Goal: Obtain resource: Download file/media

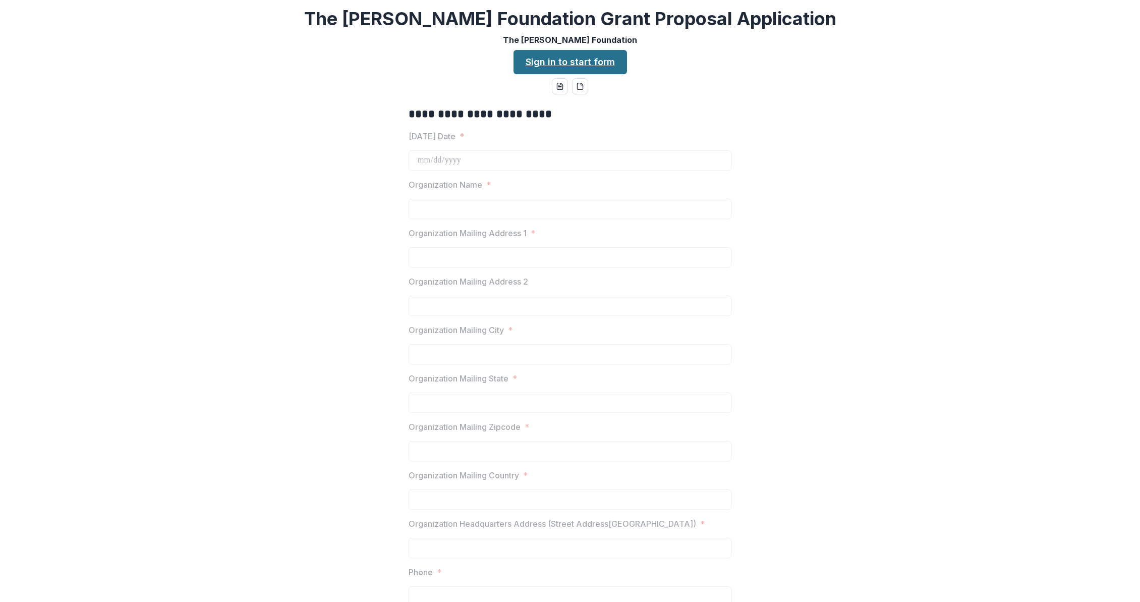
click at [537, 63] on link "Sign in to start form" at bounding box center [569, 62] width 113 height 24
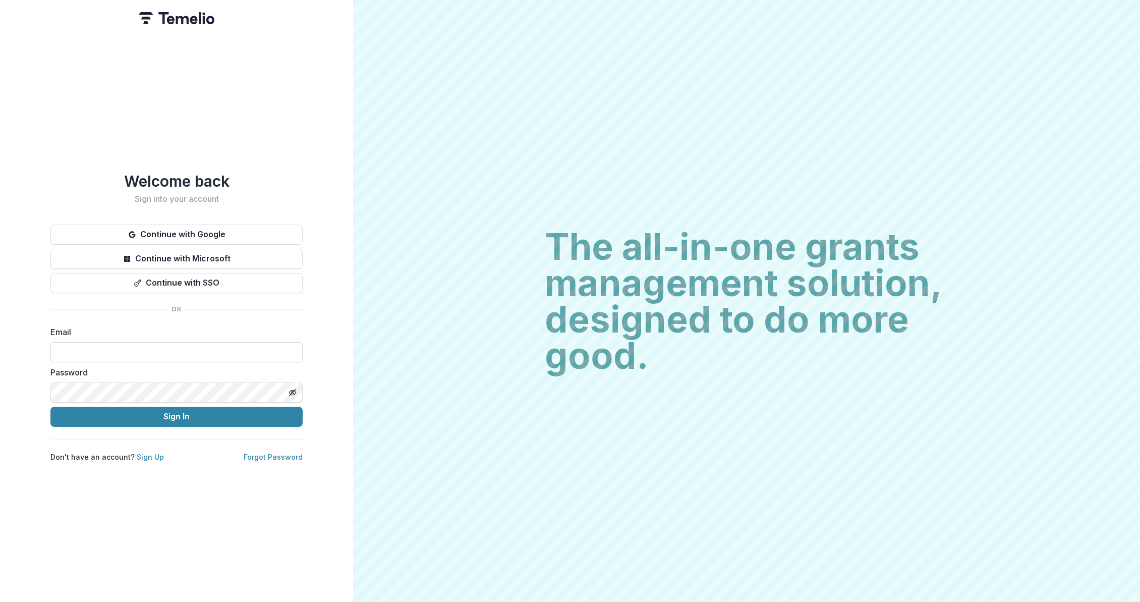
type input "**********"
click at [190, 415] on button "Sign In" at bounding box center [176, 416] width 252 height 20
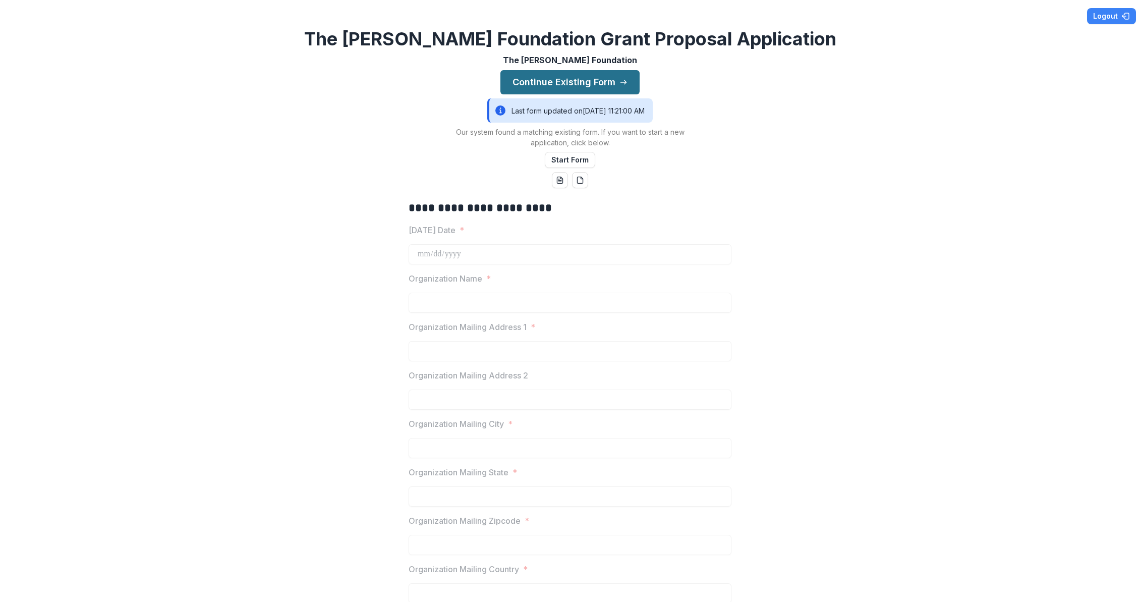
click at [571, 83] on button "Continue Existing Form" at bounding box center [569, 82] width 139 height 24
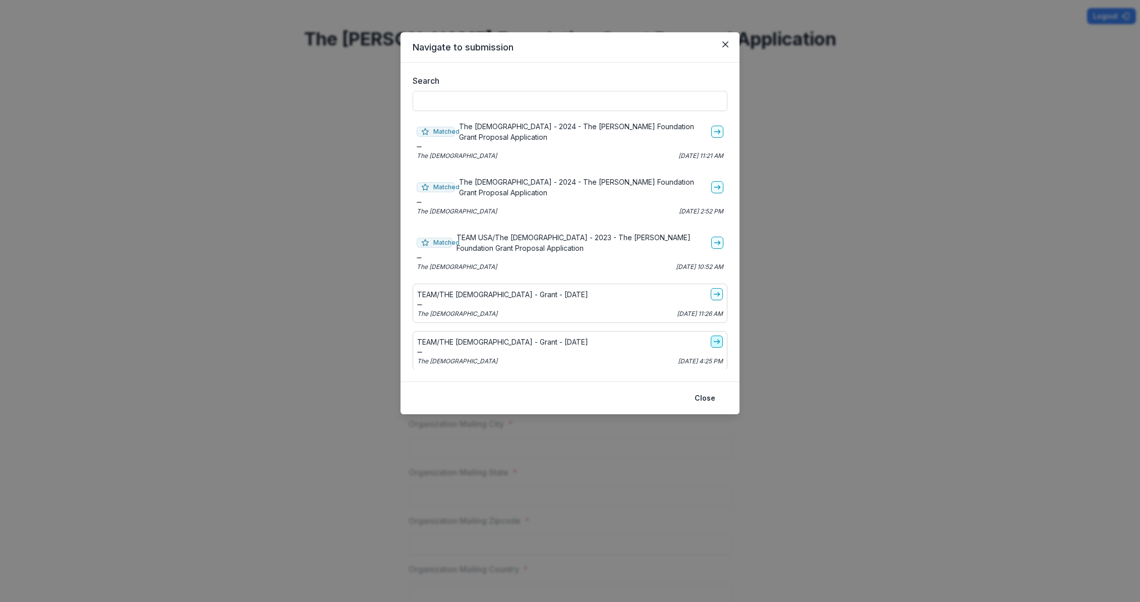
click at [720, 343] on icon "go-to" at bounding box center [717, 341] width 8 height 8
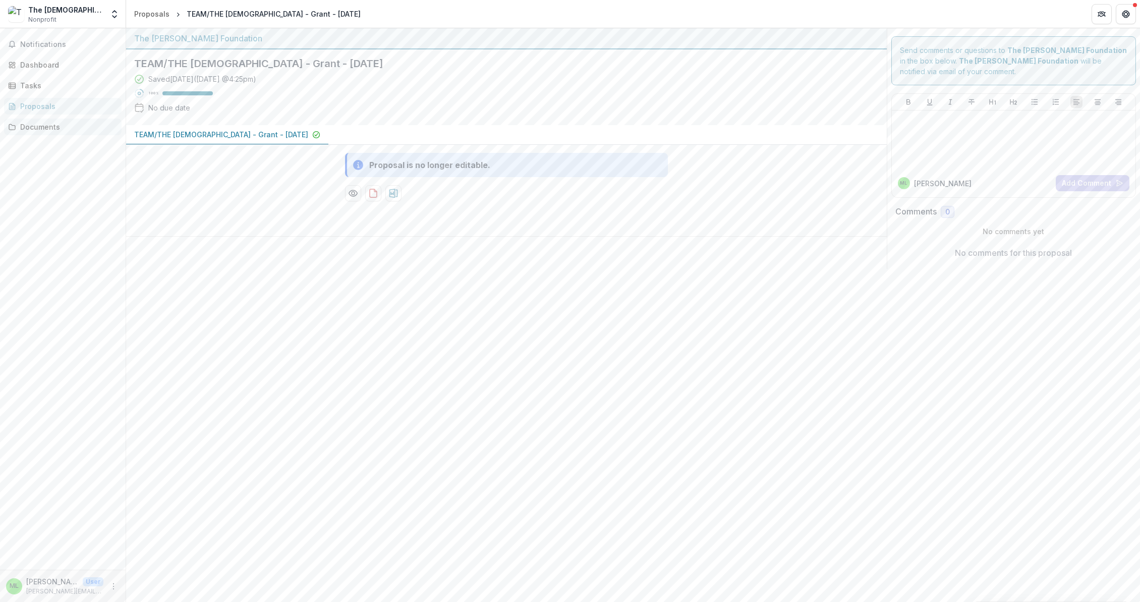
click at [62, 130] on div "Documents" at bounding box center [66, 127] width 93 height 11
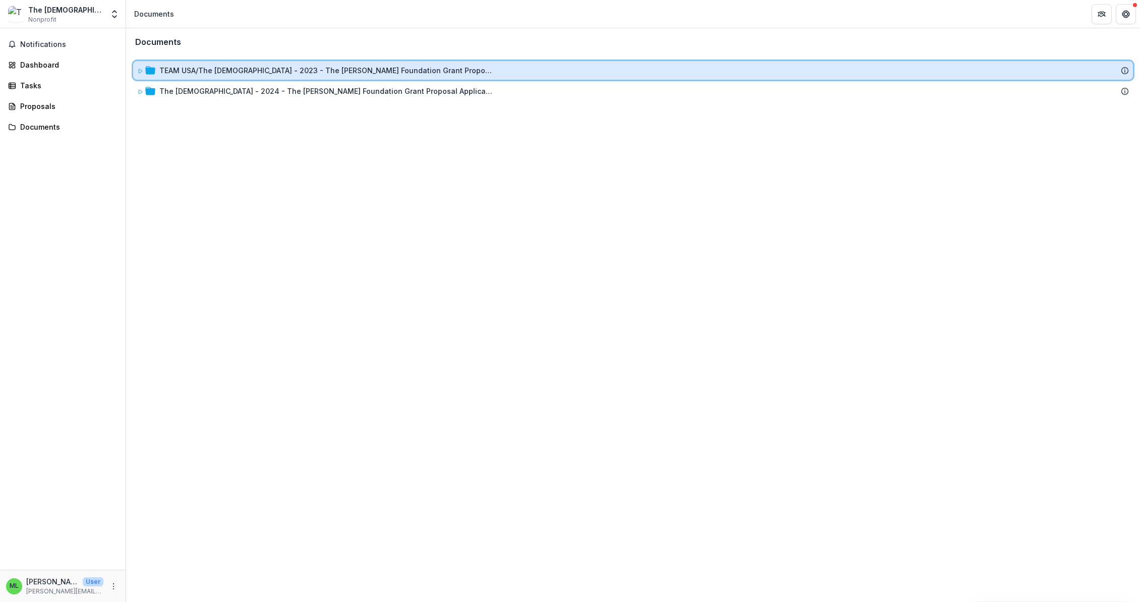
click at [139, 69] on icon at bounding box center [141, 71] width 4 height 4
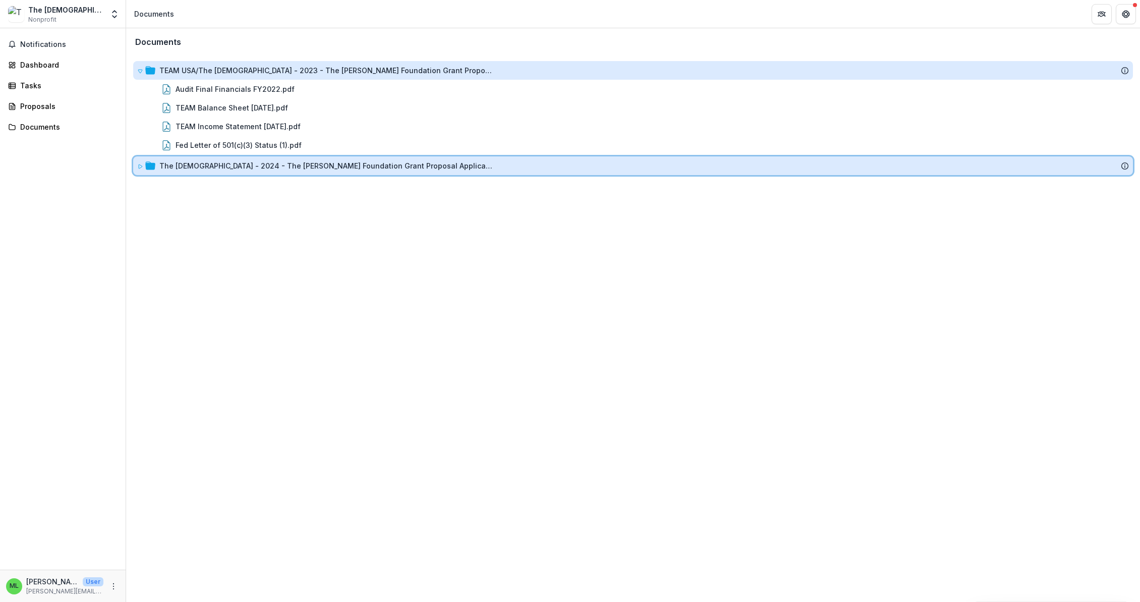
click at [141, 166] on icon at bounding box center [141, 166] width 4 height 4
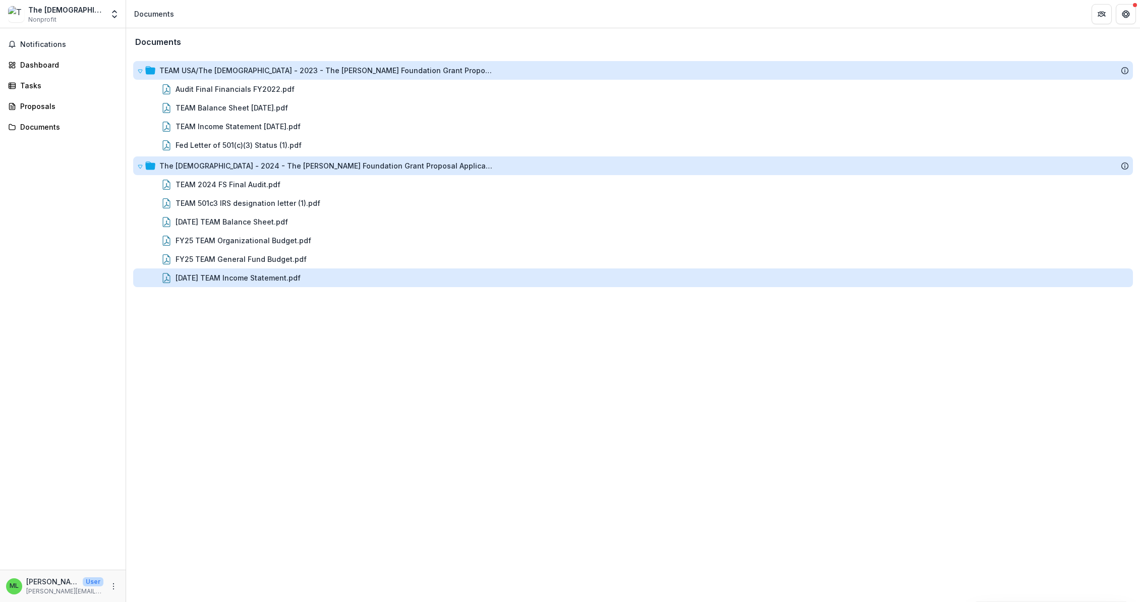
click at [242, 275] on div "[DATE] TEAM Income Statement.pdf" at bounding box center [238, 277] width 125 height 11
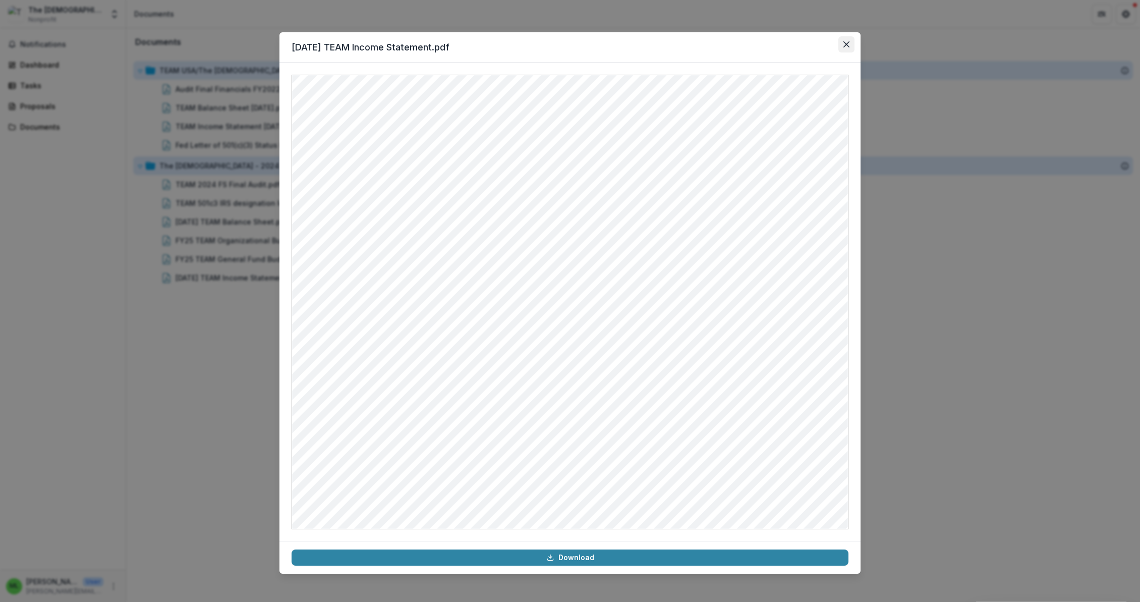
click at [849, 48] on button "Close" at bounding box center [846, 44] width 16 height 16
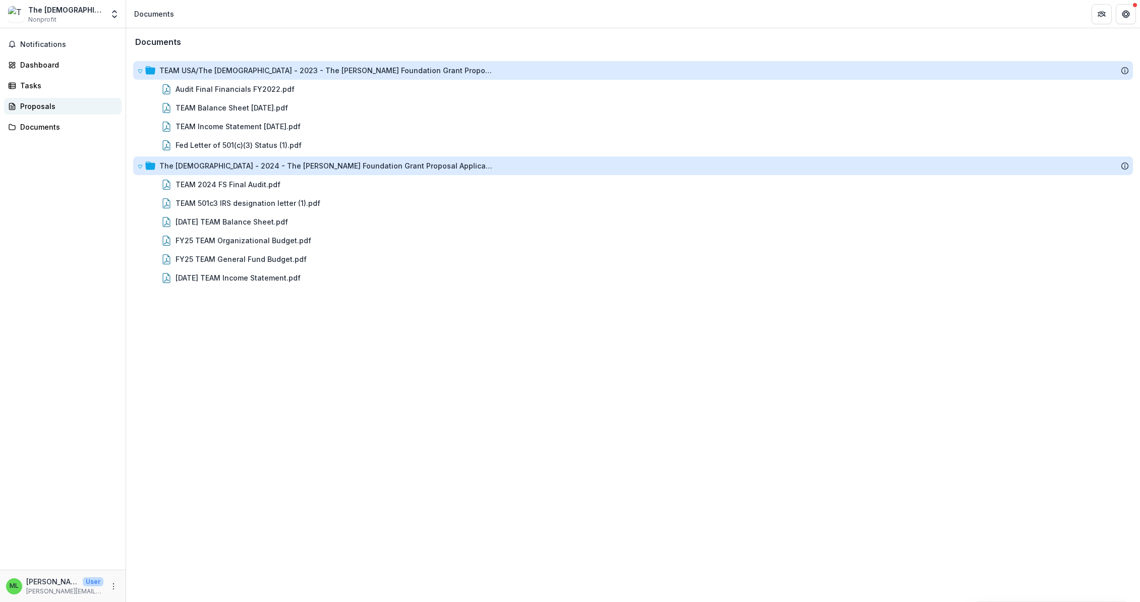
click at [51, 102] on div "Proposals" at bounding box center [66, 106] width 93 height 11
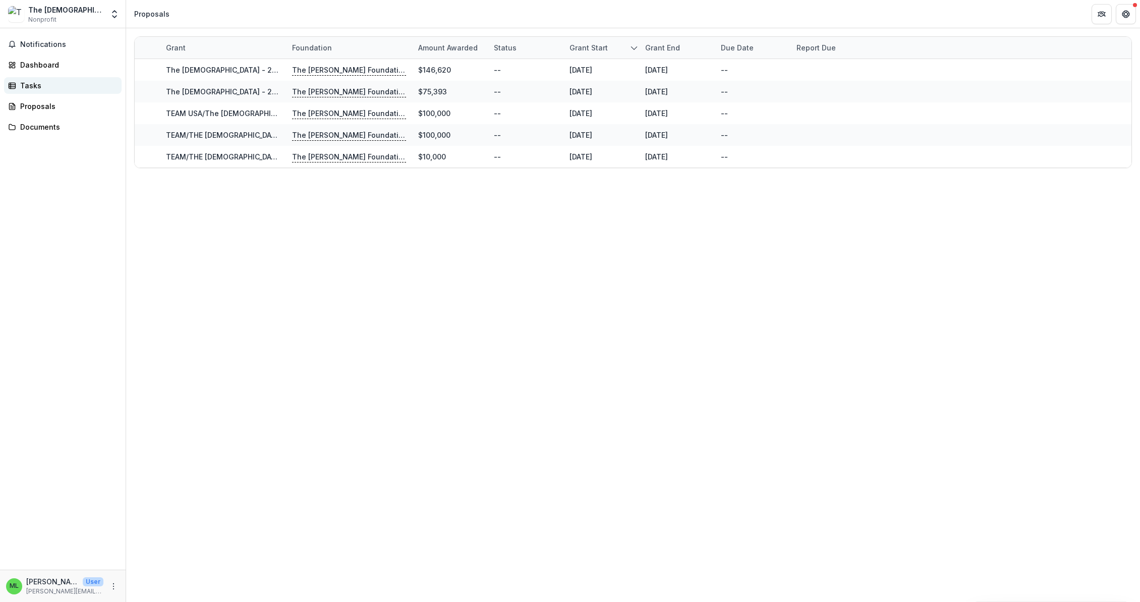
click at [35, 86] on div "Tasks" at bounding box center [66, 85] width 93 height 11
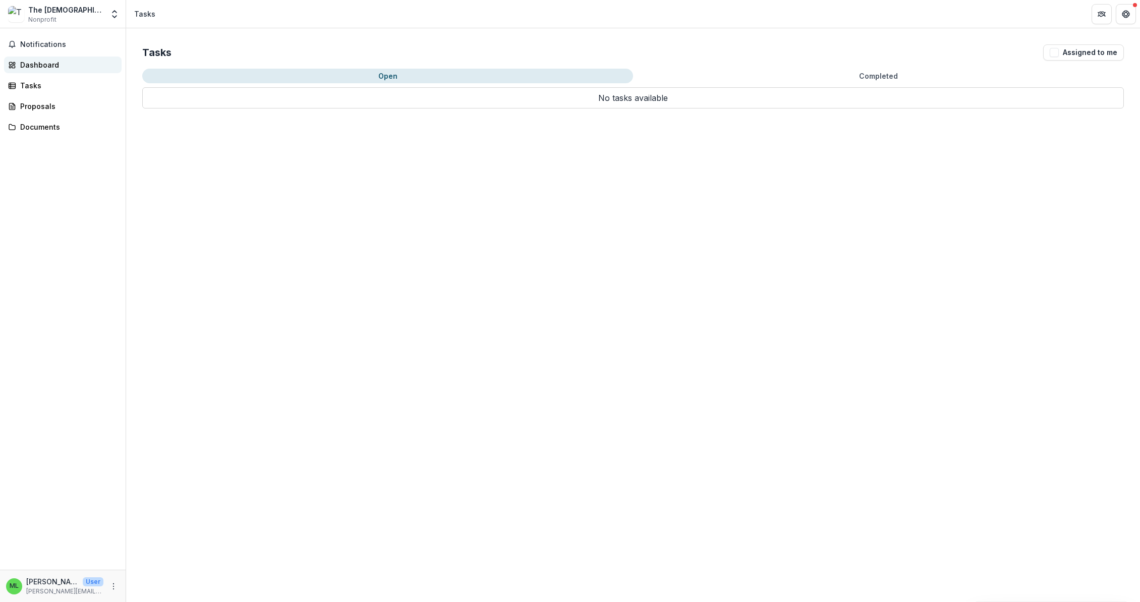
click at [35, 65] on div "Dashboard" at bounding box center [66, 65] width 93 height 11
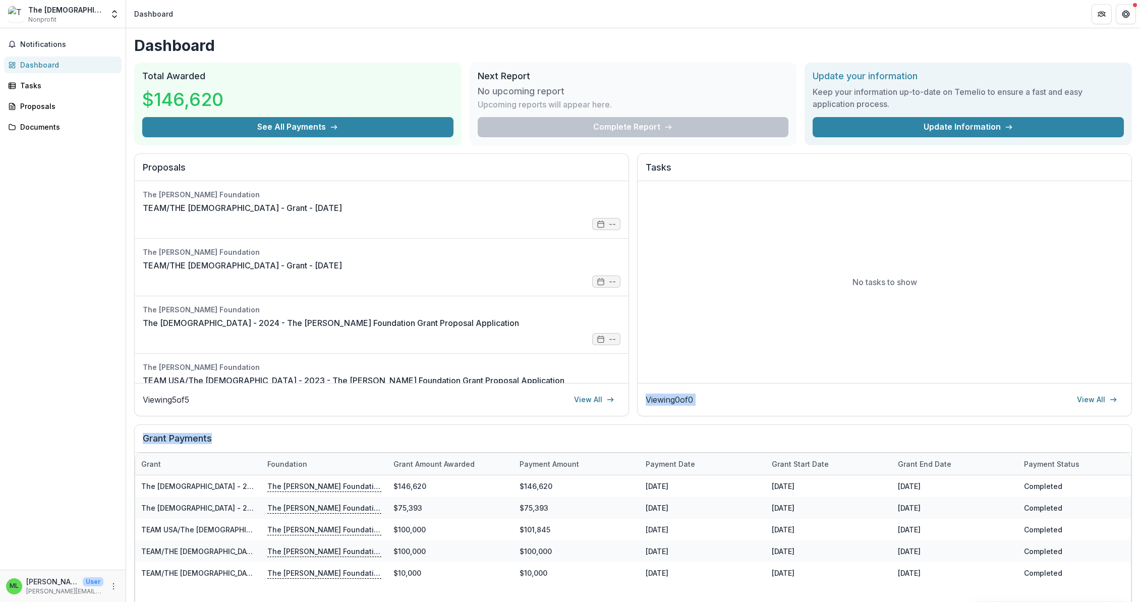
drag, startPoint x: 1136, startPoint y: 221, endPoint x: 1145, endPoint y: 419, distance: 197.4
click at [1139, 419] on html "Skip to content The [DEMOGRAPHIC_DATA] Nonprofit Team Settings Settings Dashboa…" at bounding box center [570, 301] width 1140 height 602
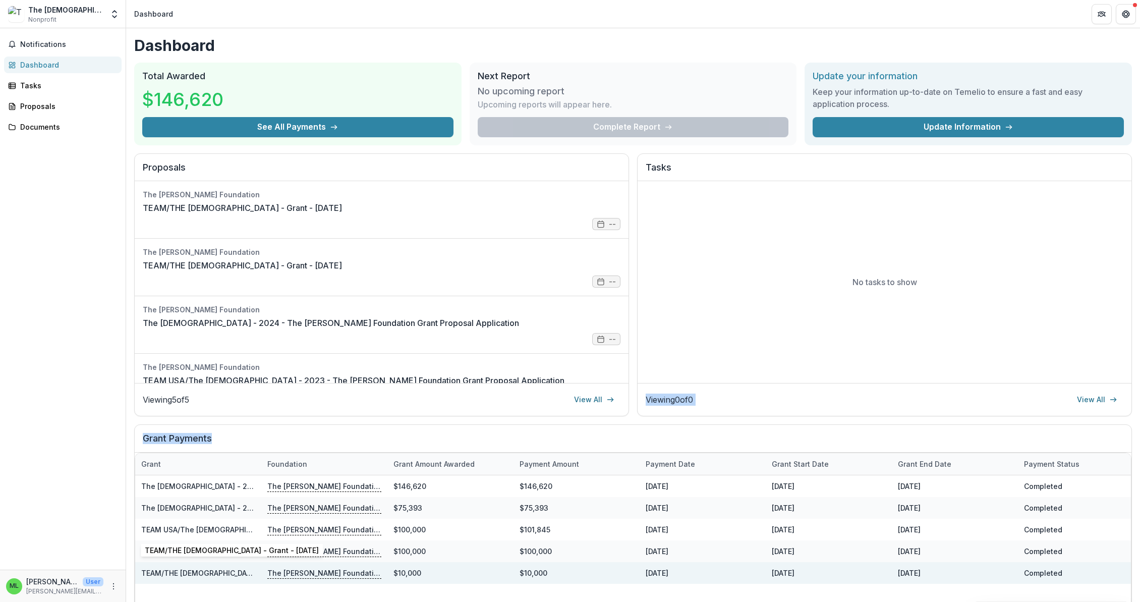
click at [193, 571] on link "TEAM/THE [DEMOGRAPHIC_DATA] - Grant - [DATE]" at bounding box center [228, 572] width 174 height 9
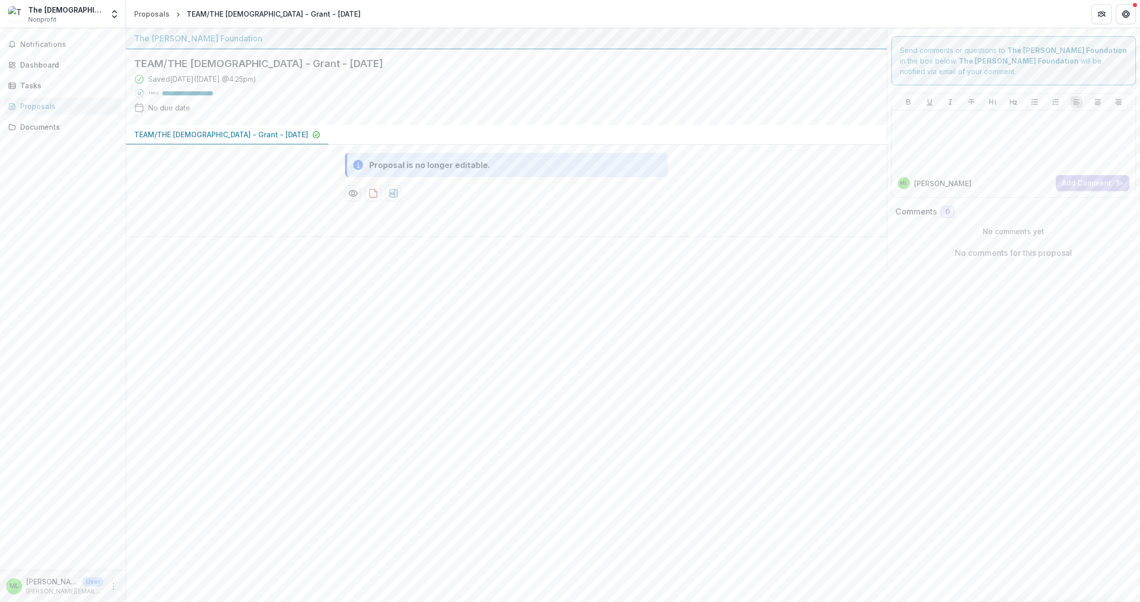
click at [170, 132] on p "TEAM/THE [DEMOGRAPHIC_DATA] - Grant - [DATE]" at bounding box center [221, 134] width 174 height 11
click at [170, 130] on p "TEAM/THE [DEMOGRAPHIC_DATA] - Grant - [DATE]" at bounding box center [221, 134] width 174 height 11
click at [34, 107] on div "Proposals" at bounding box center [66, 106] width 93 height 11
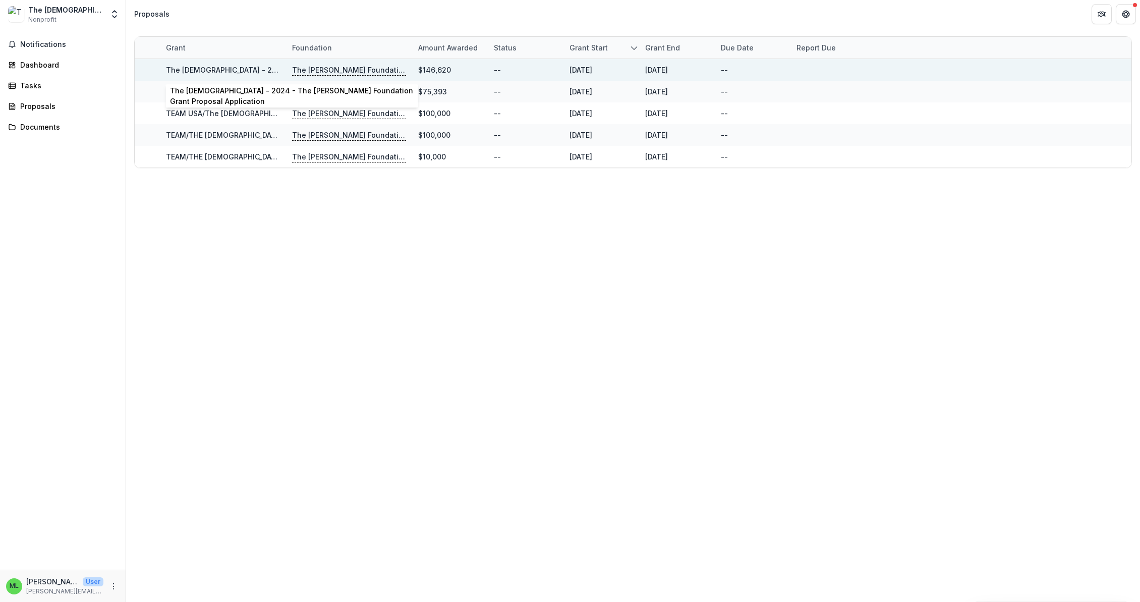
click at [204, 67] on link "The [DEMOGRAPHIC_DATA] - 2024 - The [PERSON_NAME] Foundation Grant Proposal App…" at bounding box center [336, 70] width 340 height 9
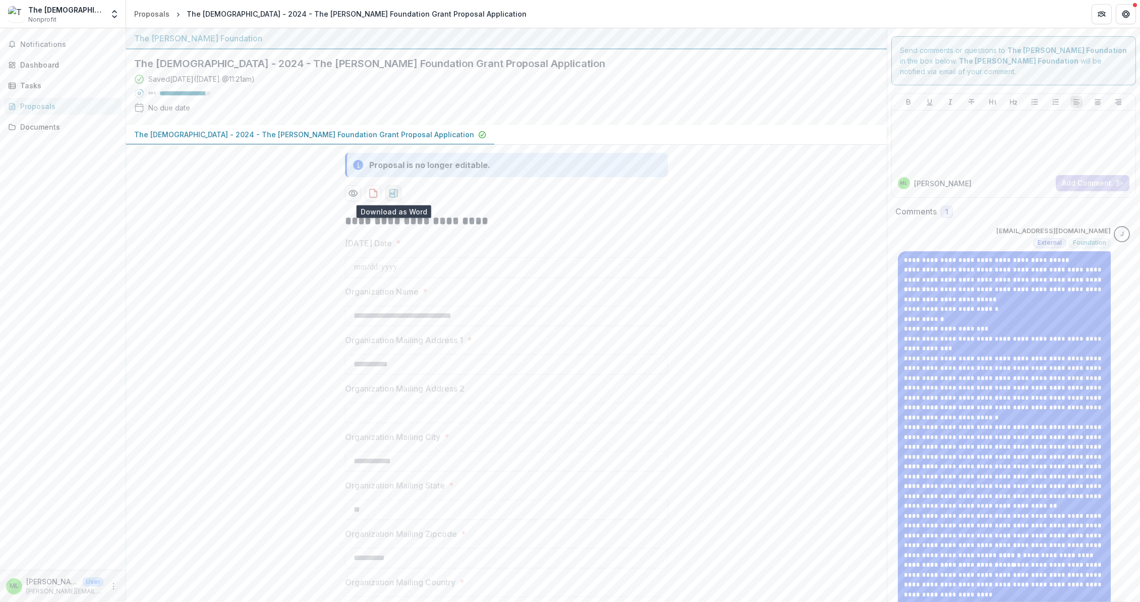
click at [389, 191] on icon "download-proposal" at bounding box center [393, 193] width 10 height 10
click at [21, 108] on div "Proposals" at bounding box center [66, 106] width 93 height 11
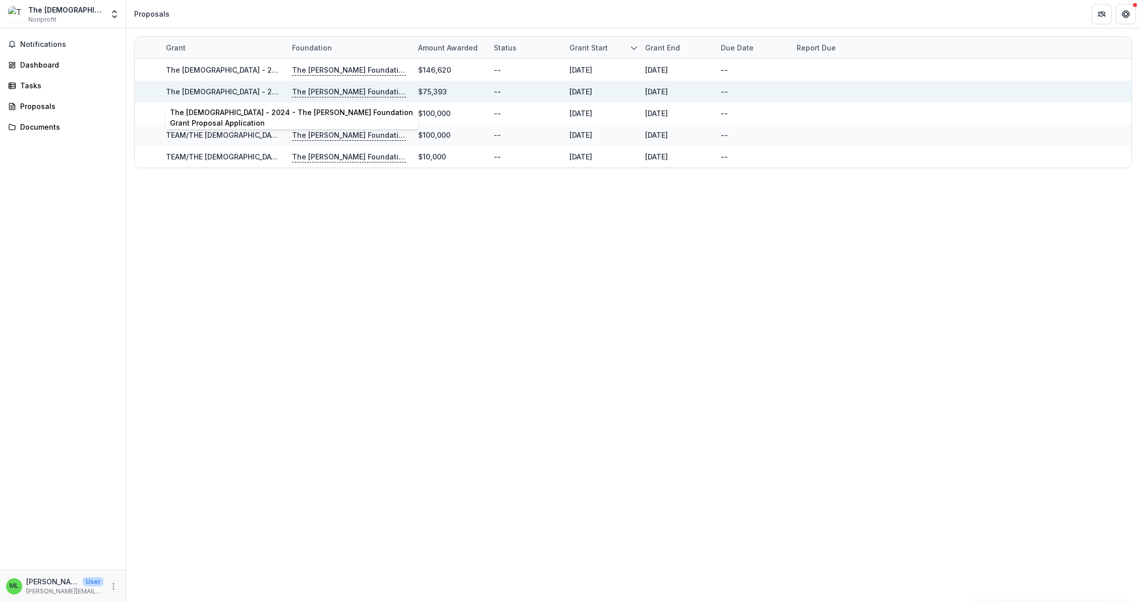
click at [232, 90] on link "The [DEMOGRAPHIC_DATA] - 2024 - The [PERSON_NAME] Foundation Grant Proposal App…" at bounding box center [336, 91] width 340 height 9
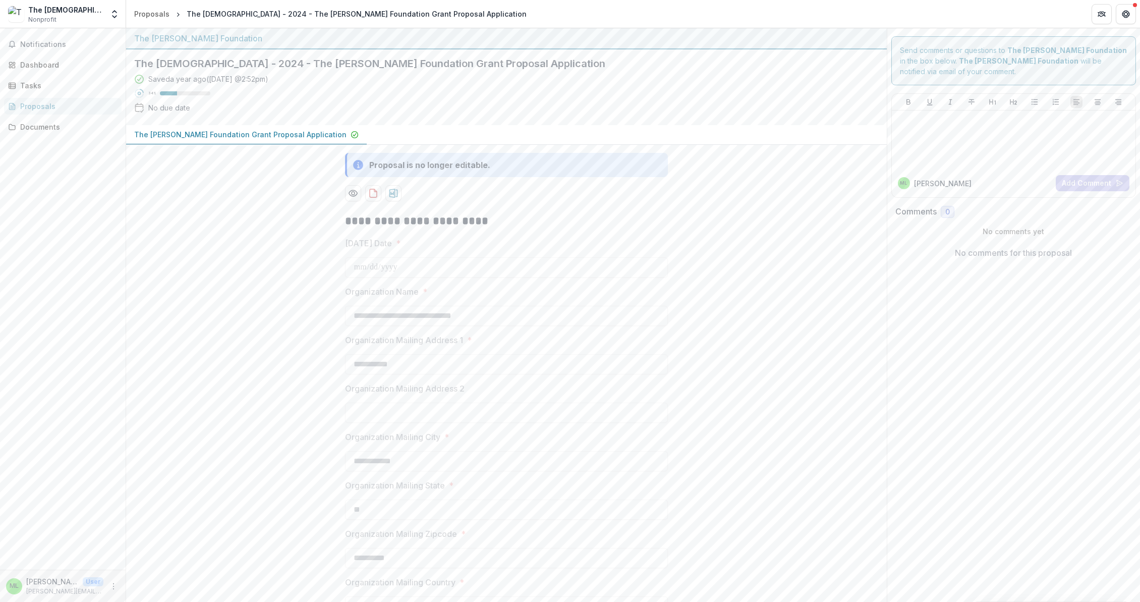
click at [40, 104] on div "Proposals" at bounding box center [66, 106] width 93 height 11
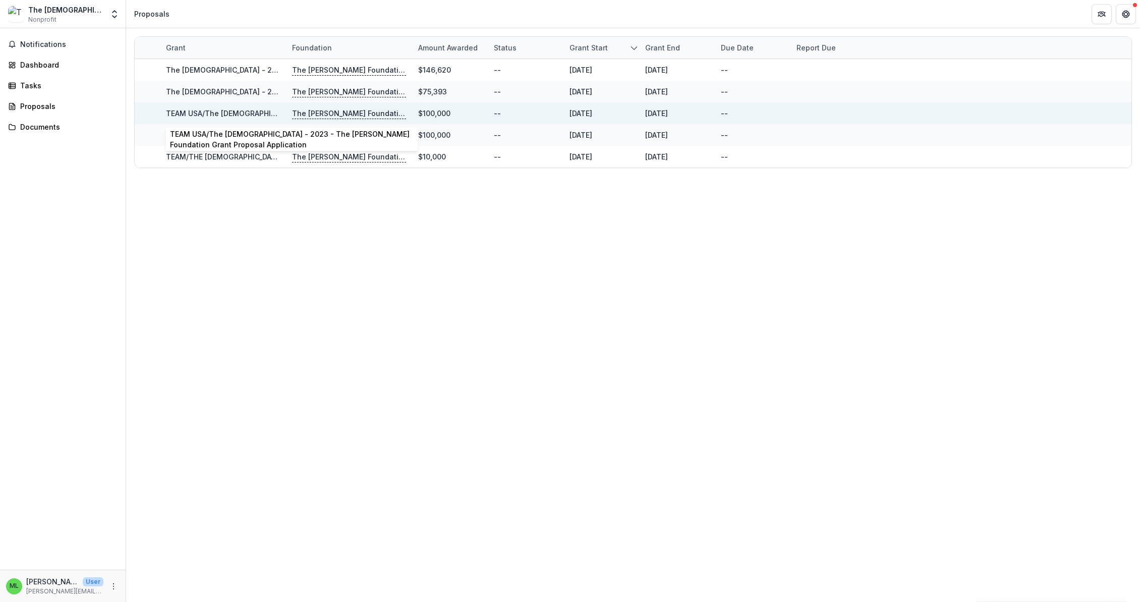
click at [241, 113] on link "TEAM USA/The [DEMOGRAPHIC_DATA] - 2023 - The [PERSON_NAME] Foundation Grant Pro…" at bounding box center [355, 113] width 378 height 9
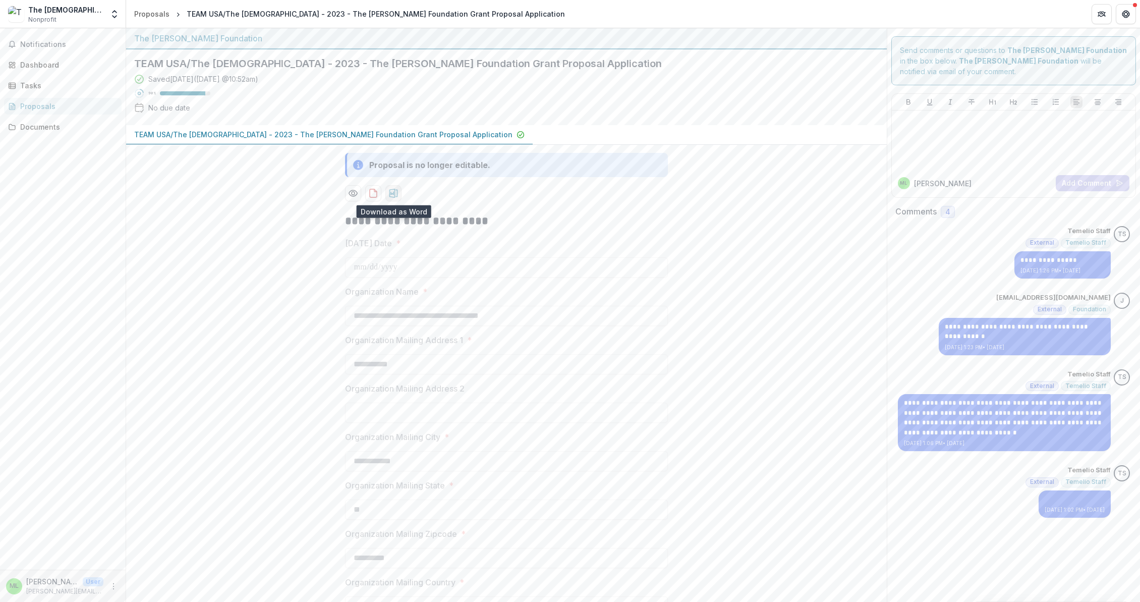
click at [394, 195] on icon "download-proposal" at bounding box center [393, 193] width 10 height 10
click at [41, 107] on div "Proposals" at bounding box center [66, 106] width 93 height 11
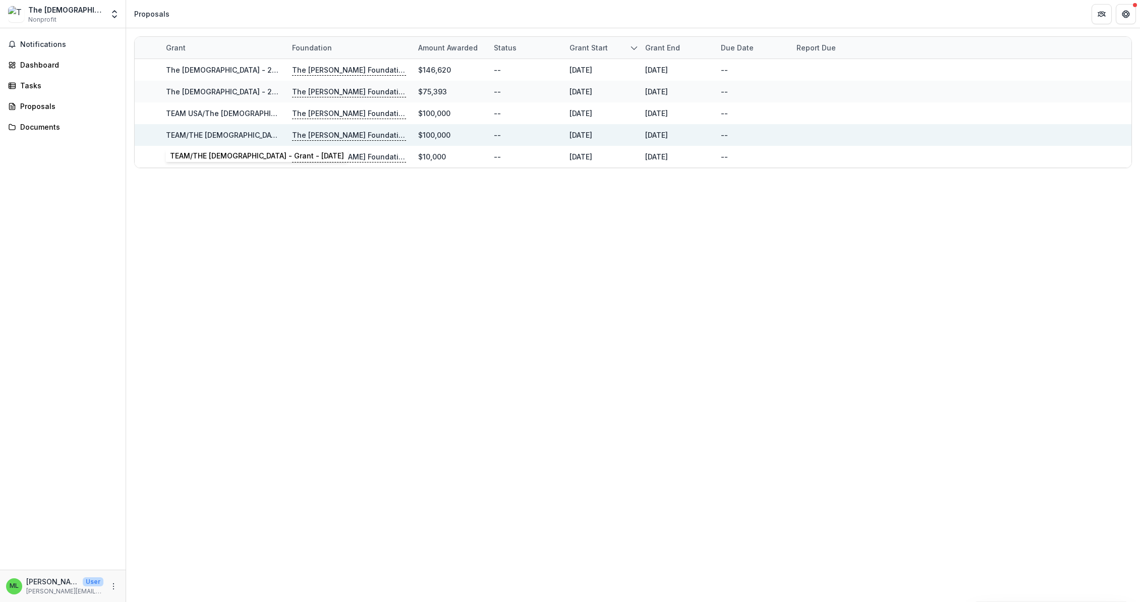
click at [247, 136] on link "TEAM/THE [DEMOGRAPHIC_DATA] - Grant - [DATE]" at bounding box center [253, 135] width 174 height 9
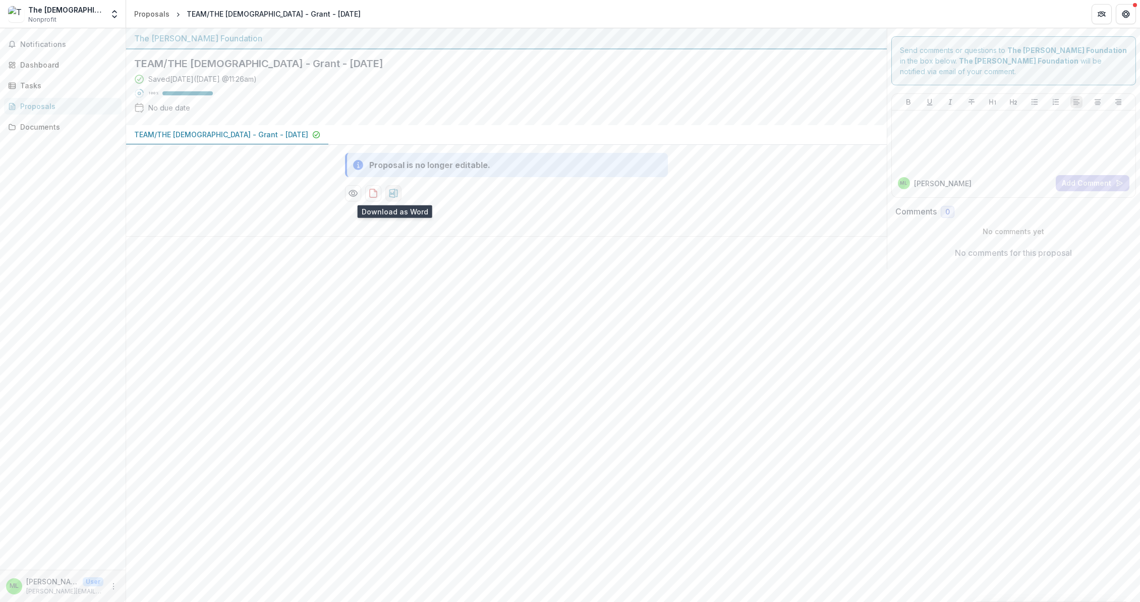
click at [397, 195] on icon "download-proposal" at bounding box center [393, 193] width 9 height 9
click at [279, 326] on div "The [PERSON_NAME] Foundation TEAM/THE [DEMOGRAPHIC_DATA] MISSION - Grant - [DAT…" at bounding box center [633, 314] width 1014 height 573
click at [1126, 15] on icon "Get Help" at bounding box center [1126, 14] width 8 height 8
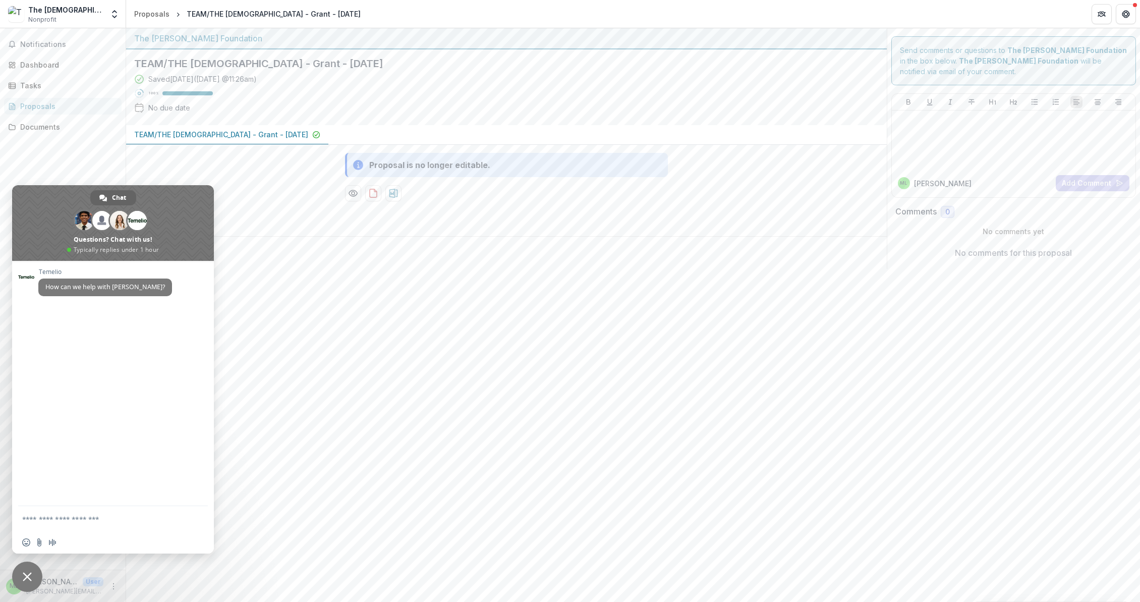
click at [358, 325] on div "The [PERSON_NAME] Foundation TEAM/THE [DEMOGRAPHIC_DATA] MISSION - Grant - [DAT…" at bounding box center [633, 314] width 1014 height 573
click at [26, 578] on span "Close chat" at bounding box center [27, 576] width 9 height 9
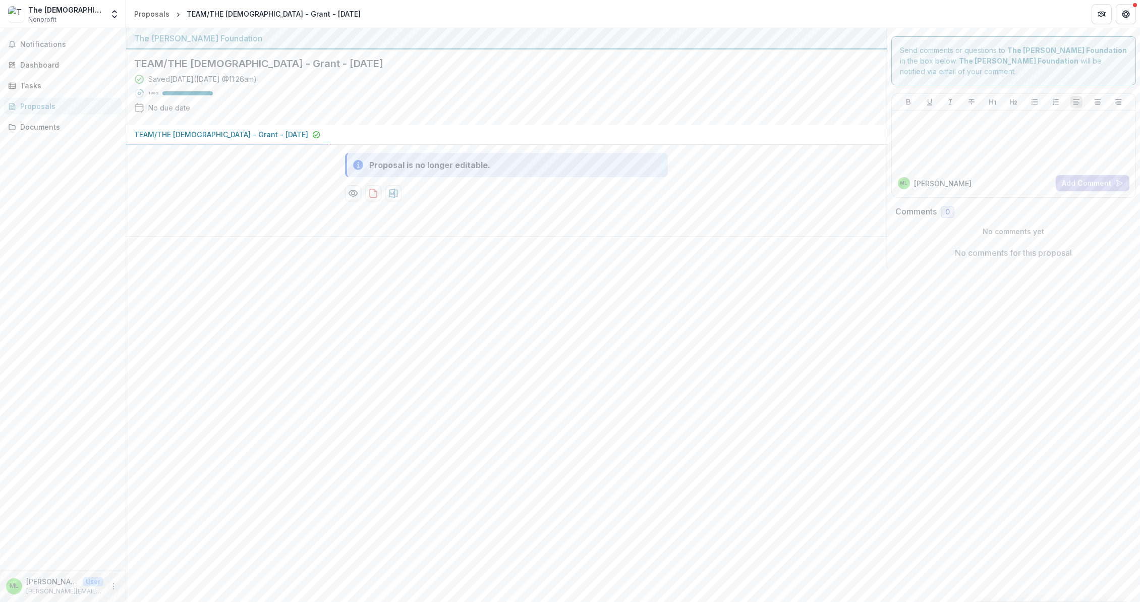
click at [113, 588] on icon "More" at bounding box center [113, 586] width 8 height 8
click at [65, 9] on div "The [DEMOGRAPHIC_DATA]" at bounding box center [65, 10] width 75 height 11
click at [143, 8] on link "Proposals" at bounding box center [151, 14] width 43 height 15
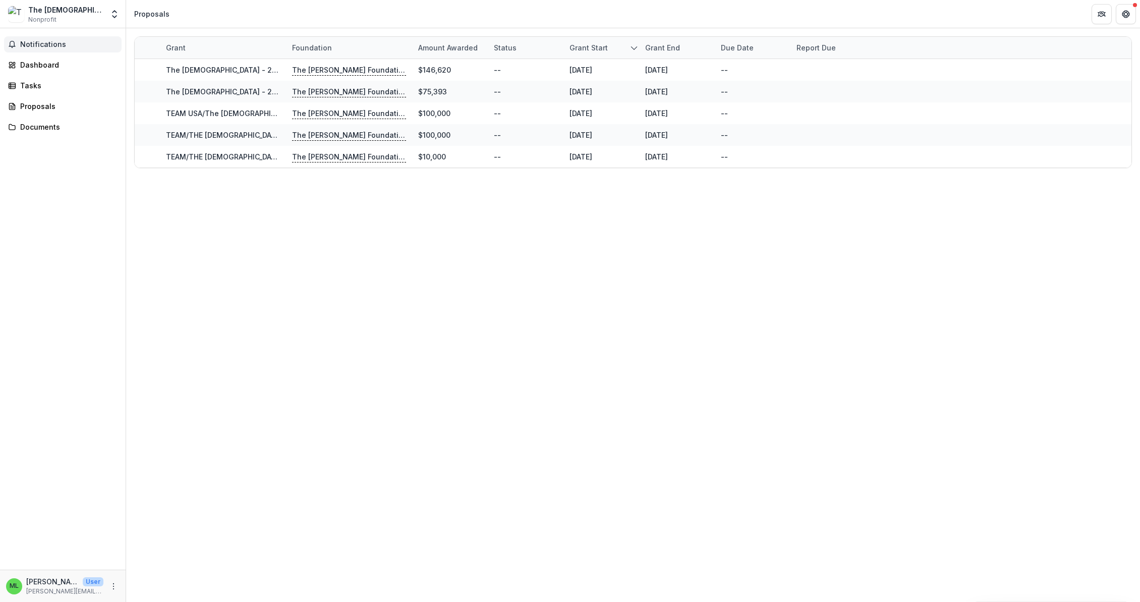
click at [44, 40] on span "Notifications" at bounding box center [68, 44] width 97 height 9
click at [39, 63] on div "Dashboard" at bounding box center [66, 65] width 93 height 11
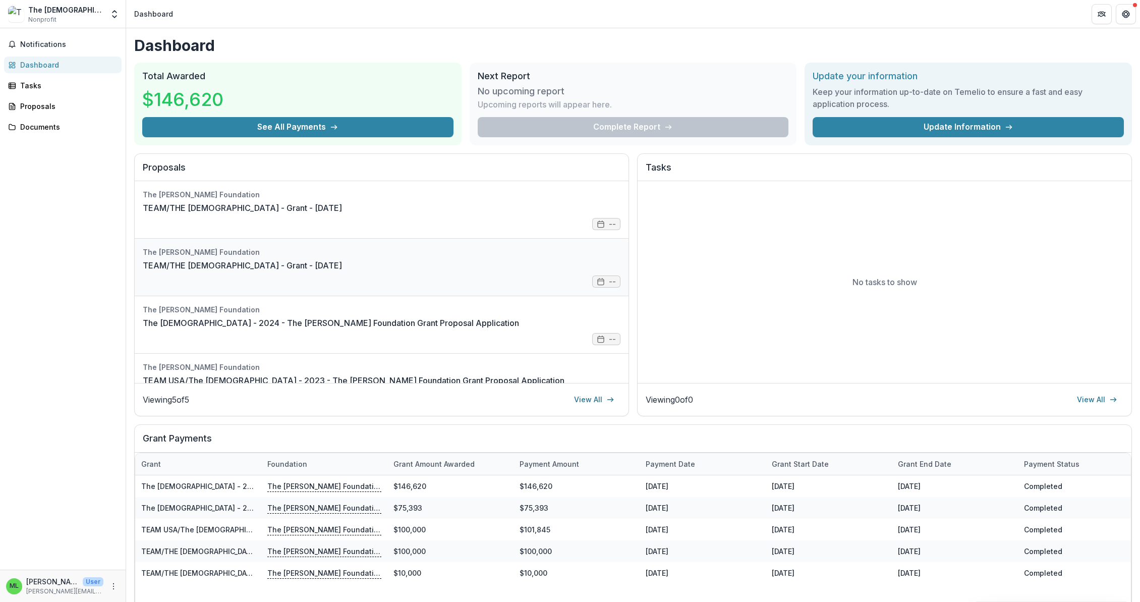
click at [298, 262] on link "TEAM/THE [DEMOGRAPHIC_DATA] - Grant - [DATE]" at bounding box center [242, 265] width 199 height 12
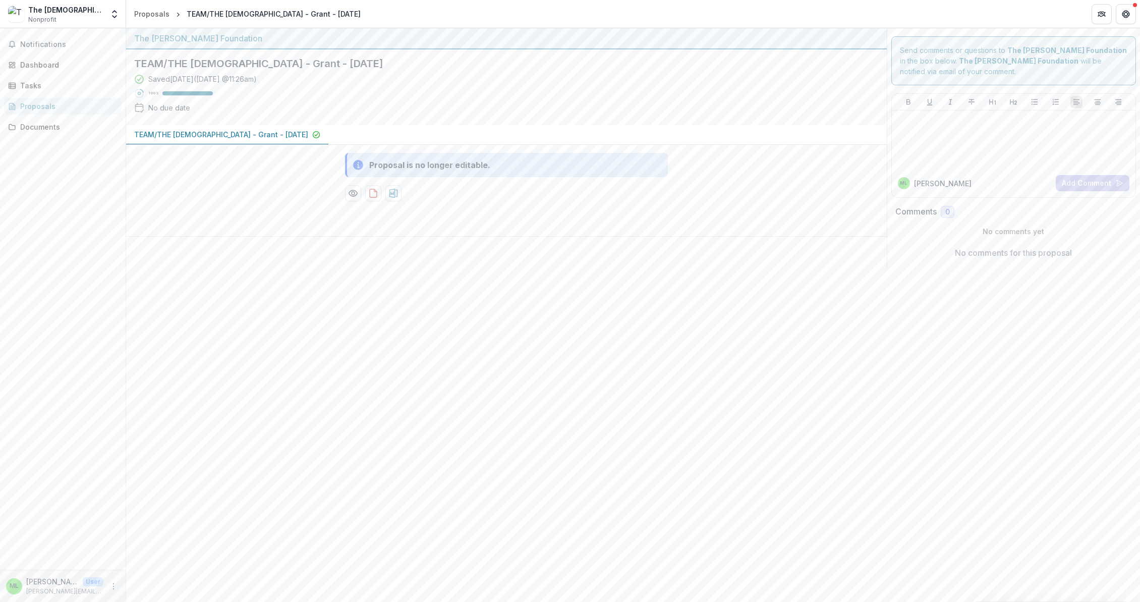
click at [308, 134] on p "TEAM/THE [DEMOGRAPHIC_DATA] - Grant - [DATE]" at bounding box center [221, 134] width 174 height 11
click at [24, 128] on div "Documents" at bounding box center [66, 127] width 93 height 11
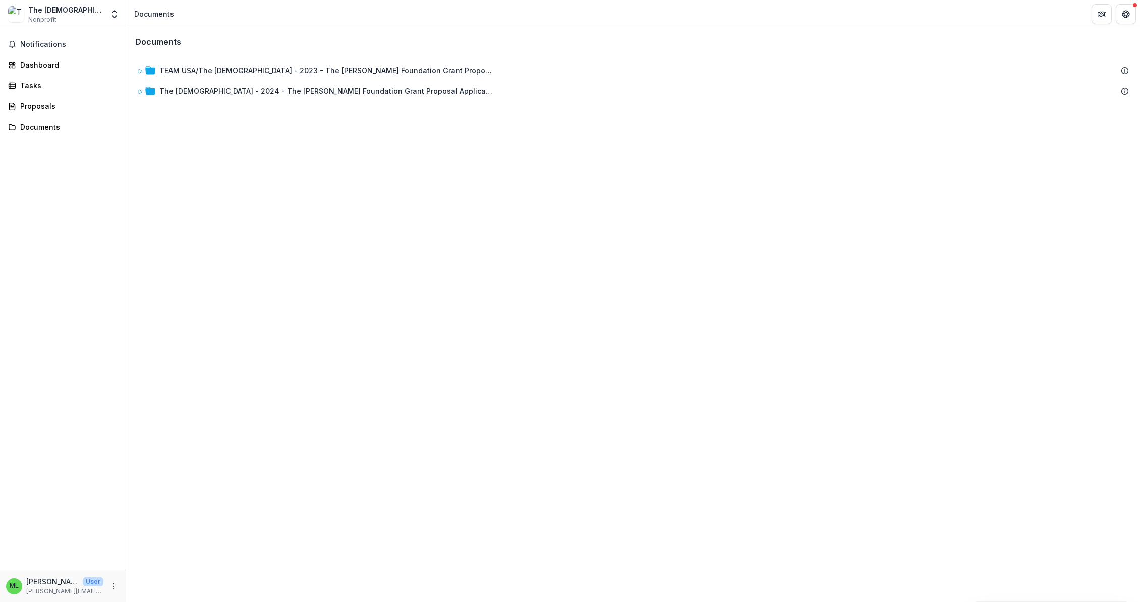
click at [36, 18] on span "Nonprofit" at bounding box center [42, 19] width 28 height 9
